Goal: Task Accomplishment & Management: Manage account settings

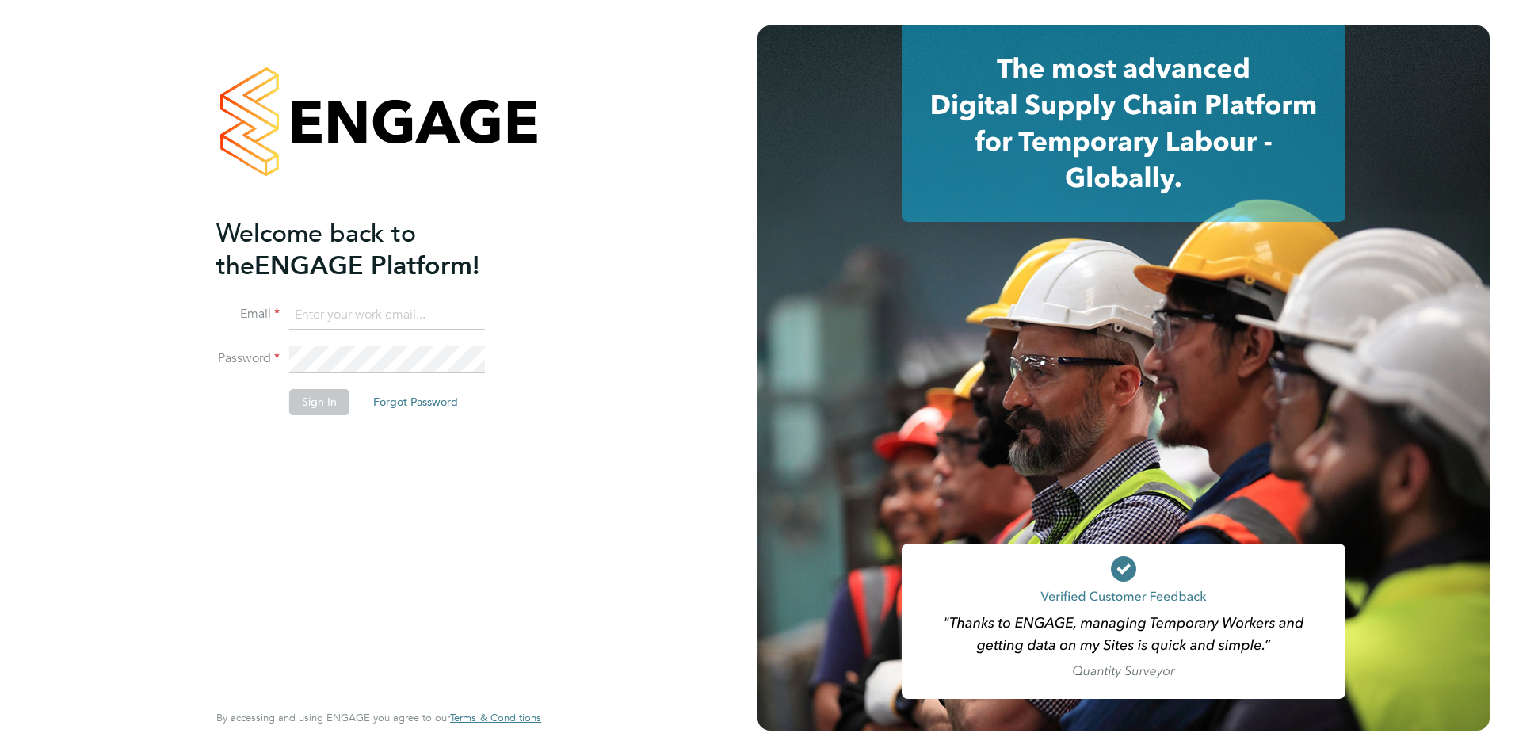
click at [326, 305] on input at bounding box center [387, 315] width 196 height 29
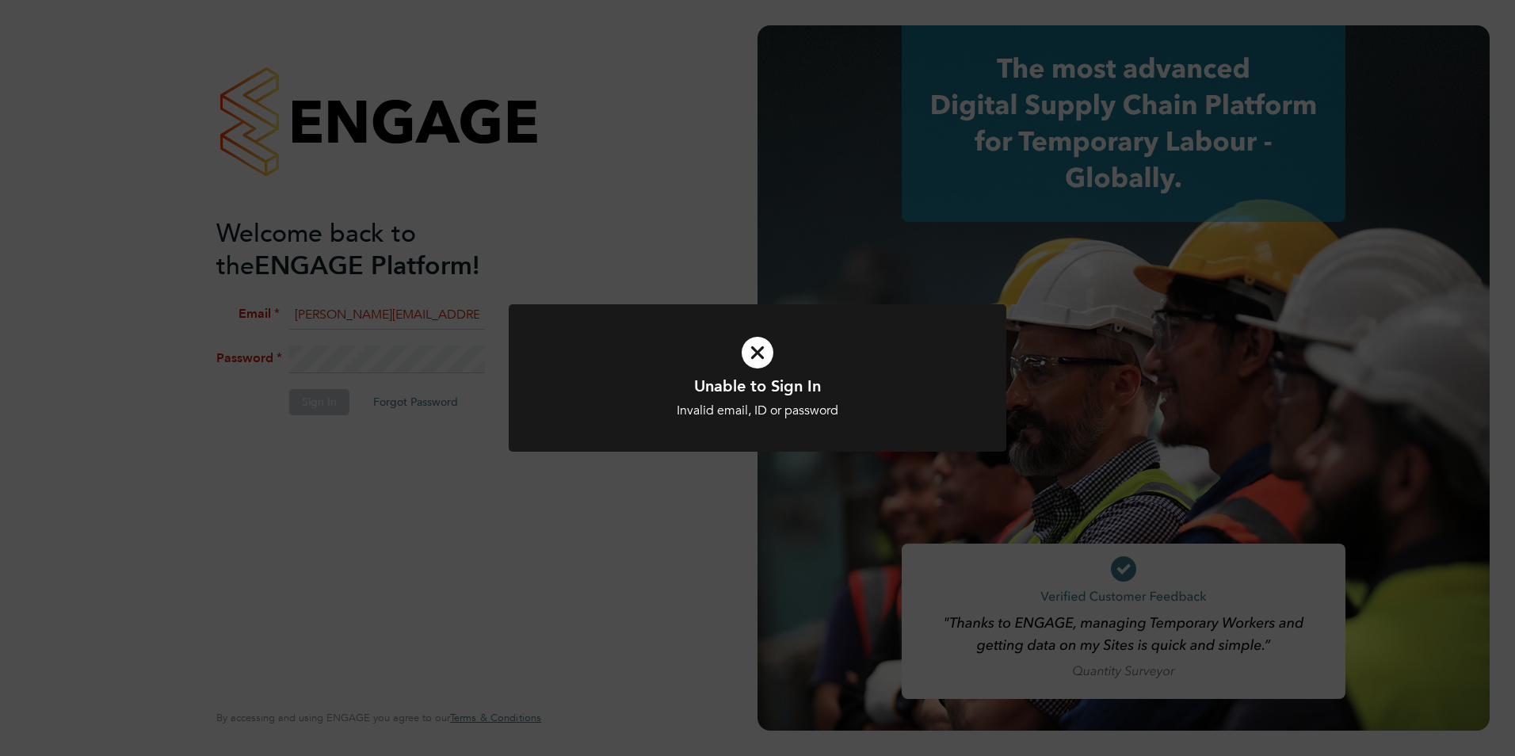
click at [772, 356] on icon at bounding box center [757, 353] width 412 height 62
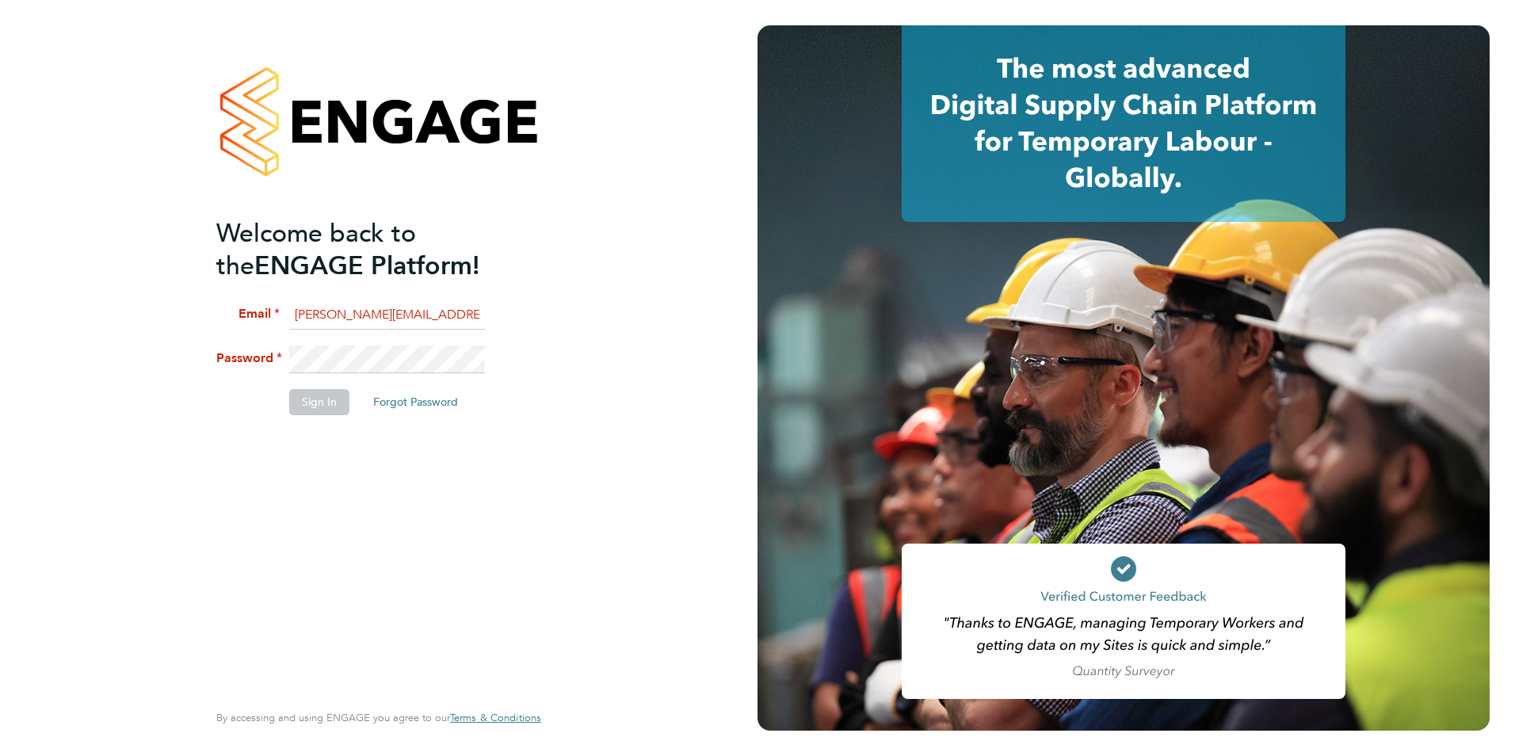
click at [482, 315] on input "tim.strong@brightonandhovealbion.com" at bounding box center [387, 315] width 196 height 29
click at [488, 310] on li "Email tim.strong@brightonandhovealbion.com" at bounding box center [370, 323] width 309 height 44
click at [489, 314] on li "Email tim.strong@brightonandhovealbion.com" at bounding box center [370, 323] width 309 height 44
click at [469, 314] on input "tim.strong@brightonandhovealbion.com" at bounding box center [387, 315] width 196 height 29
type input "[PERSON_NAME][EMAIL_ADDRESS][DOMAIN_NAME]"
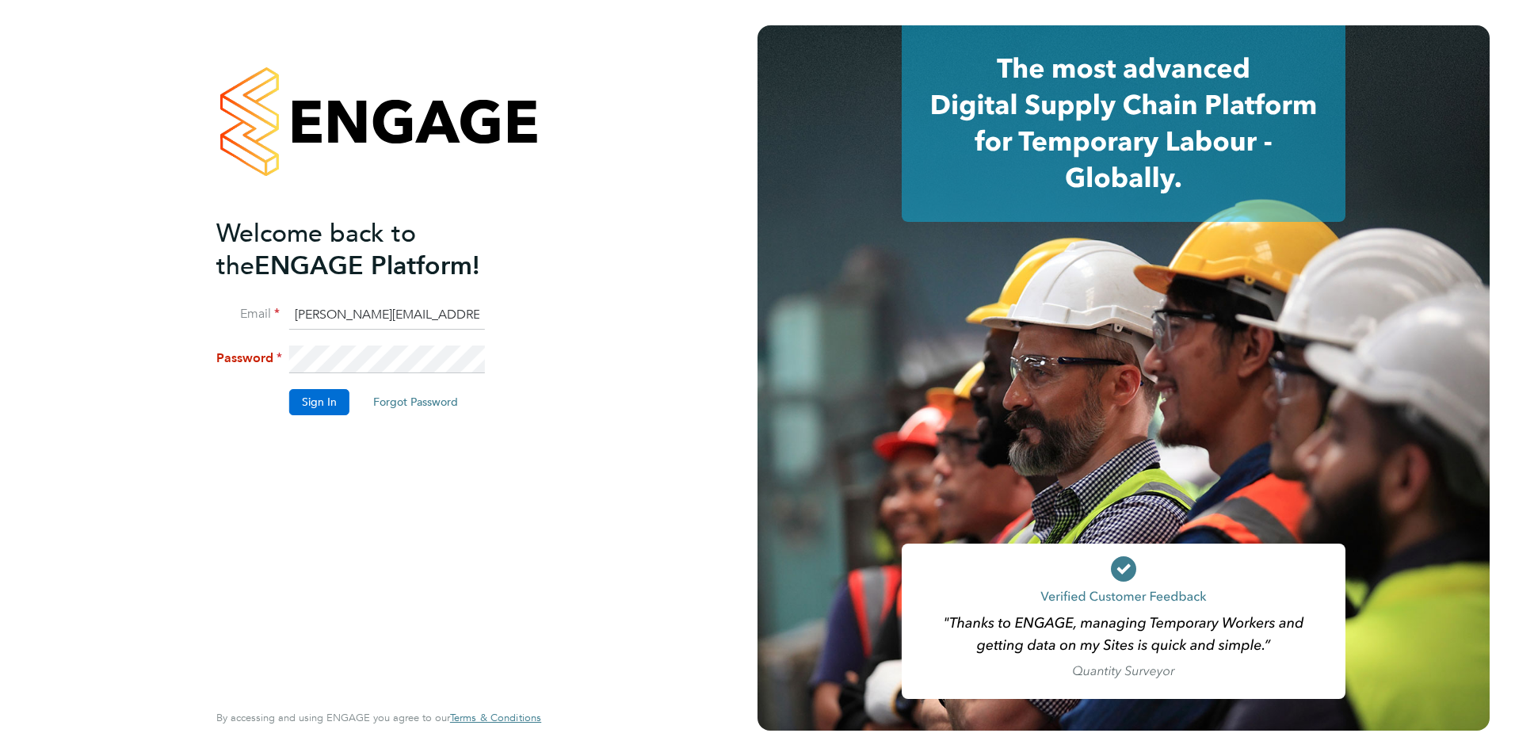
click at [320, 405] on button "Sign In" at bounding box center [319, 401] width 60 height 25
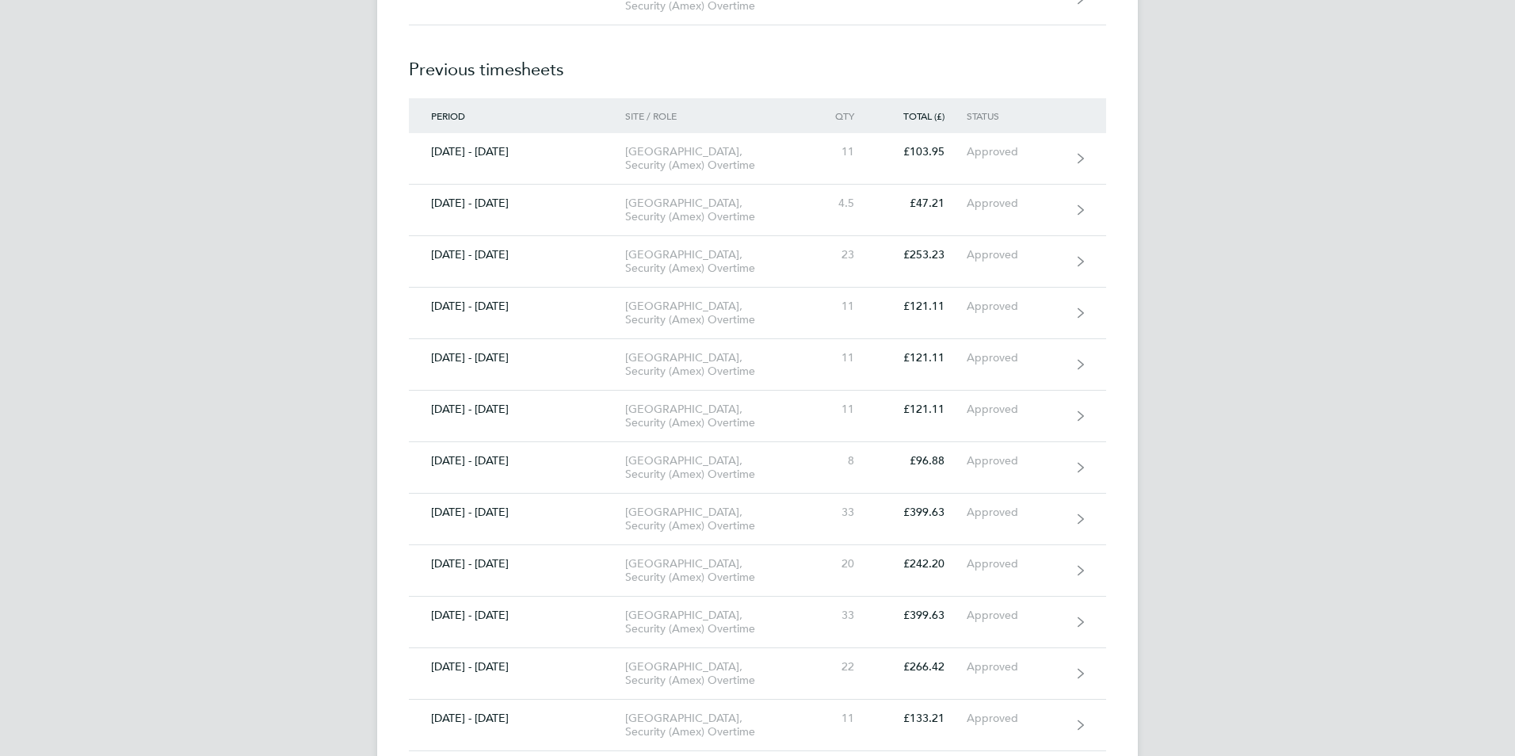
scroll to position [2852, 0]
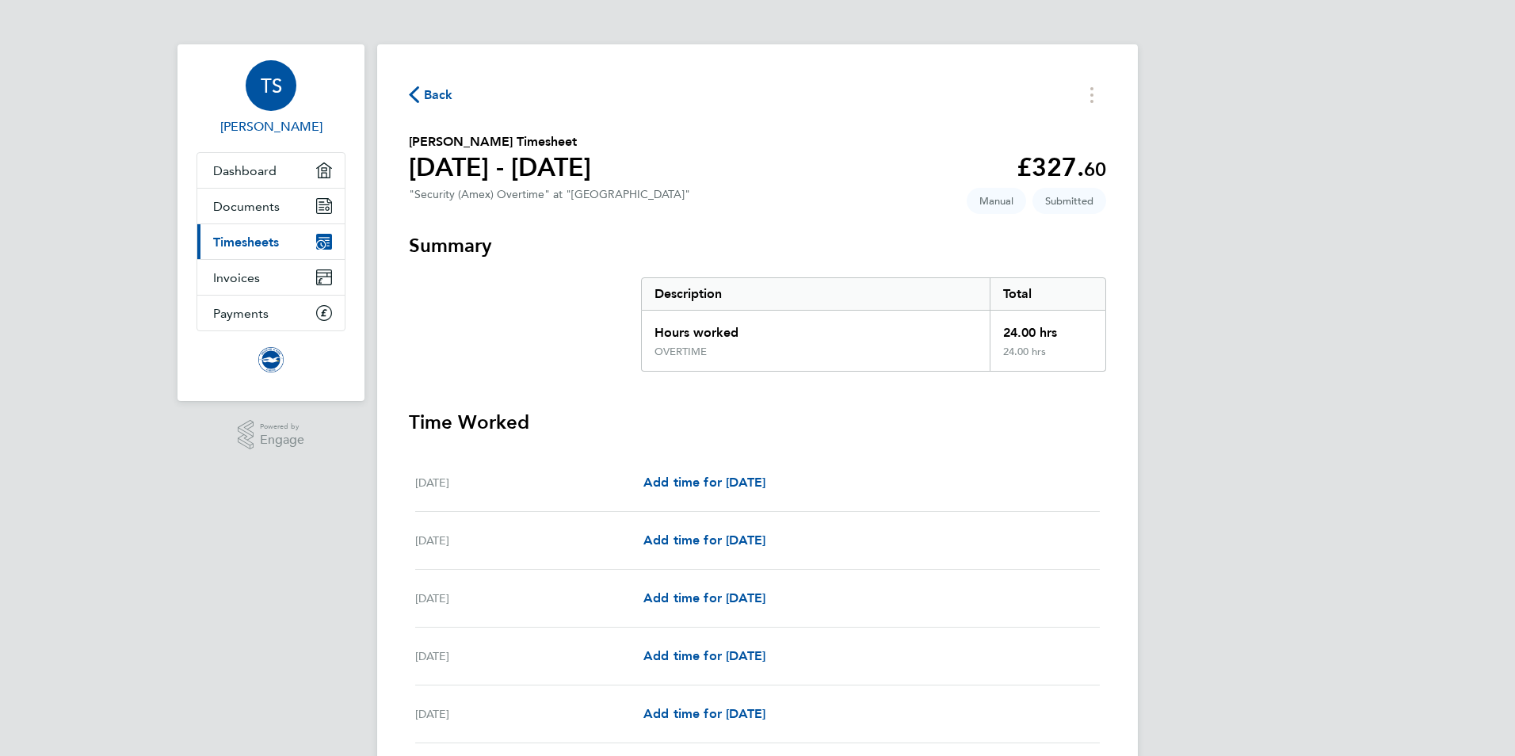
click at [272, 101] on div "TS" at bounding box center [271, 85] width 51 height 51
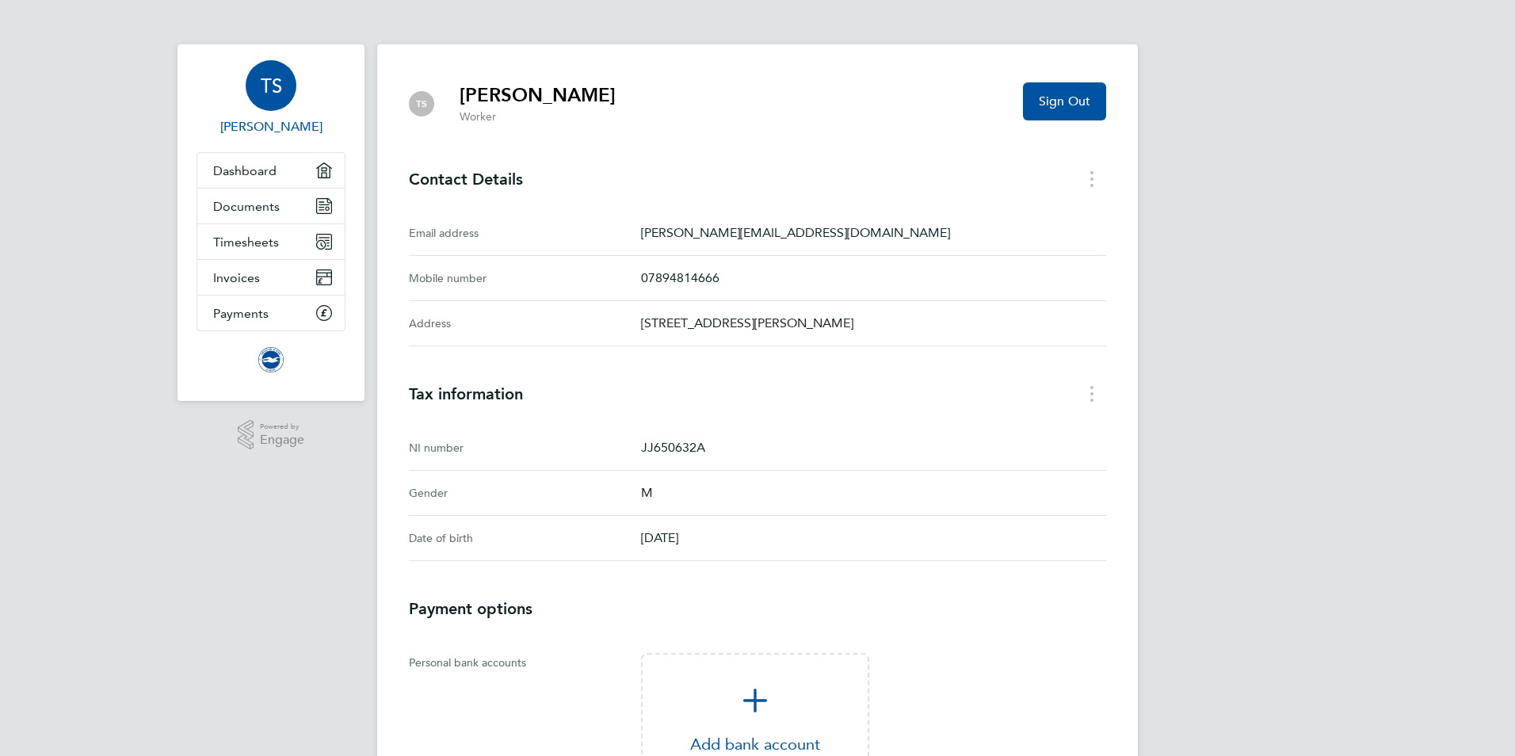
click at [271, 82] on span "TS" at bounding box center [271, 85] width 21 height 21
click at [1057, 99] on span "Sign Out" at bounding box center [1063, 101] width 51 height 16
